Goal: Information Seeking & Learning: Learn about a topic

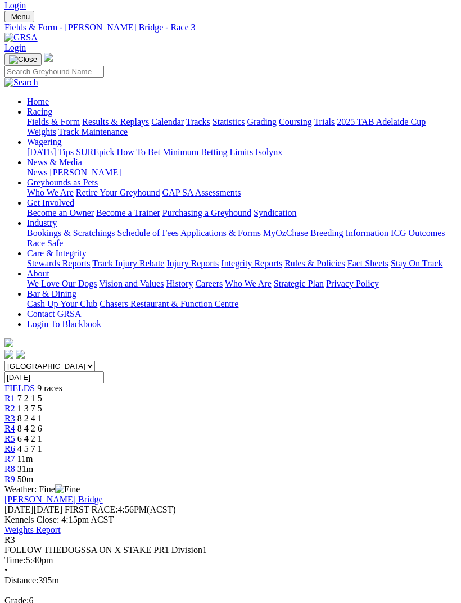
scroll to position [28, 0]
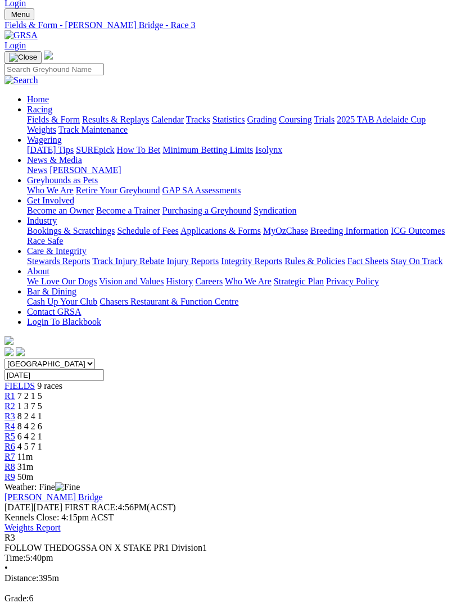
click at [42, 401] on span "1 3 7 5" at bounding box center [29, 406] width 25 height 10
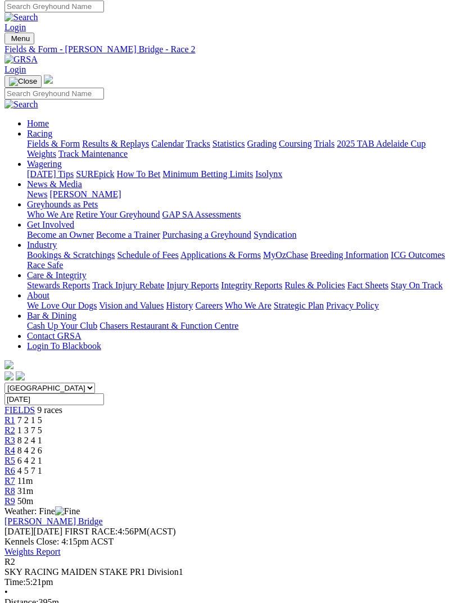
scroll to position [3, 0]
click at [15, 446] on link "R4" at bounding box center [9, 451] width 11 height 10
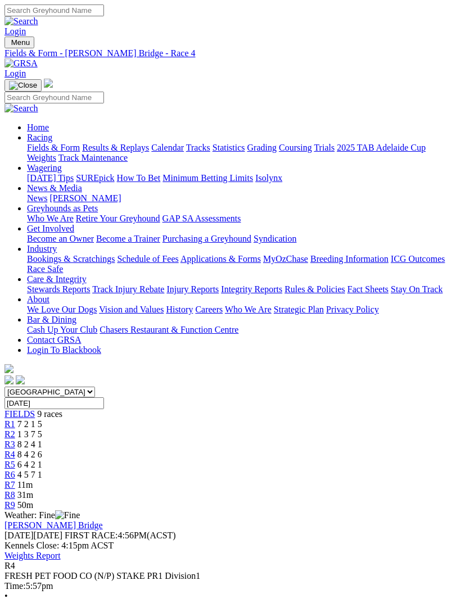
click at [15, 460] on span "R5" at bounding box center [9, 465] width 11 height 10
click at [15, 470] on span "R6" at bounding box center [9, 475] width 11 height 10
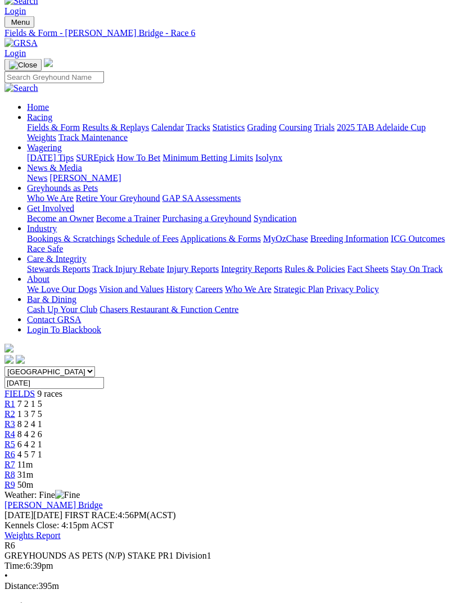
scroll to position [21, 0]
click at [15, 459] on span "R7" at bounding box center [9, 464] width 11 height 10
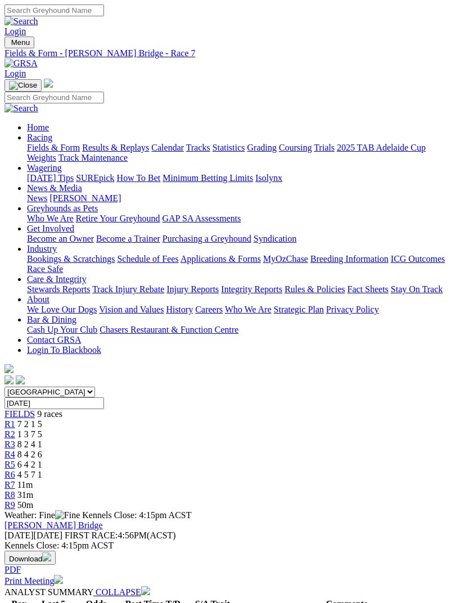
click at [15, 490] on link "R8" at bounding box center [9, 495] width 11 height 10
click at [15, 500] on link "R9" at bounding box center [9, 505] width 11 height 10
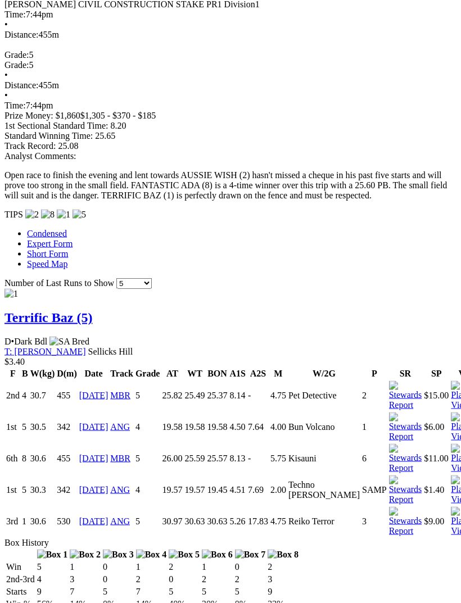
scroll to position [994, 0]
